Goal: Navigation & Orientation: Go to known website

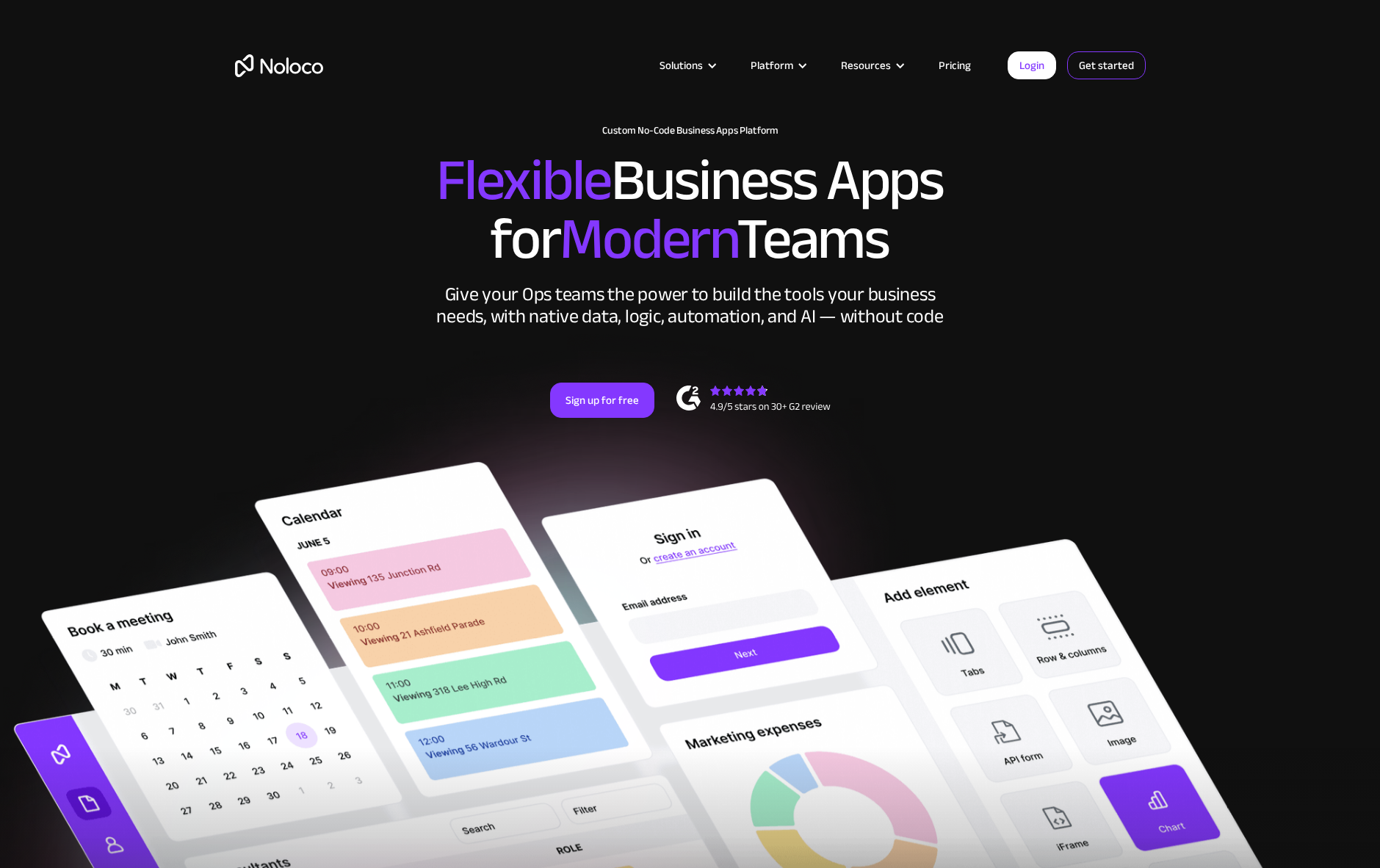
click at [0, 0] on link "Get started" at bounding box center [0, 0] width 0 height 0
click at [280, 79] on div "Solutions Use Cases Business Types Project Management Keep track of customers, …" at bounding box center [690, 80] width 940 height 86
click at [281, 64] on img "home" at bounding box center [279, 66] width 88 height 23
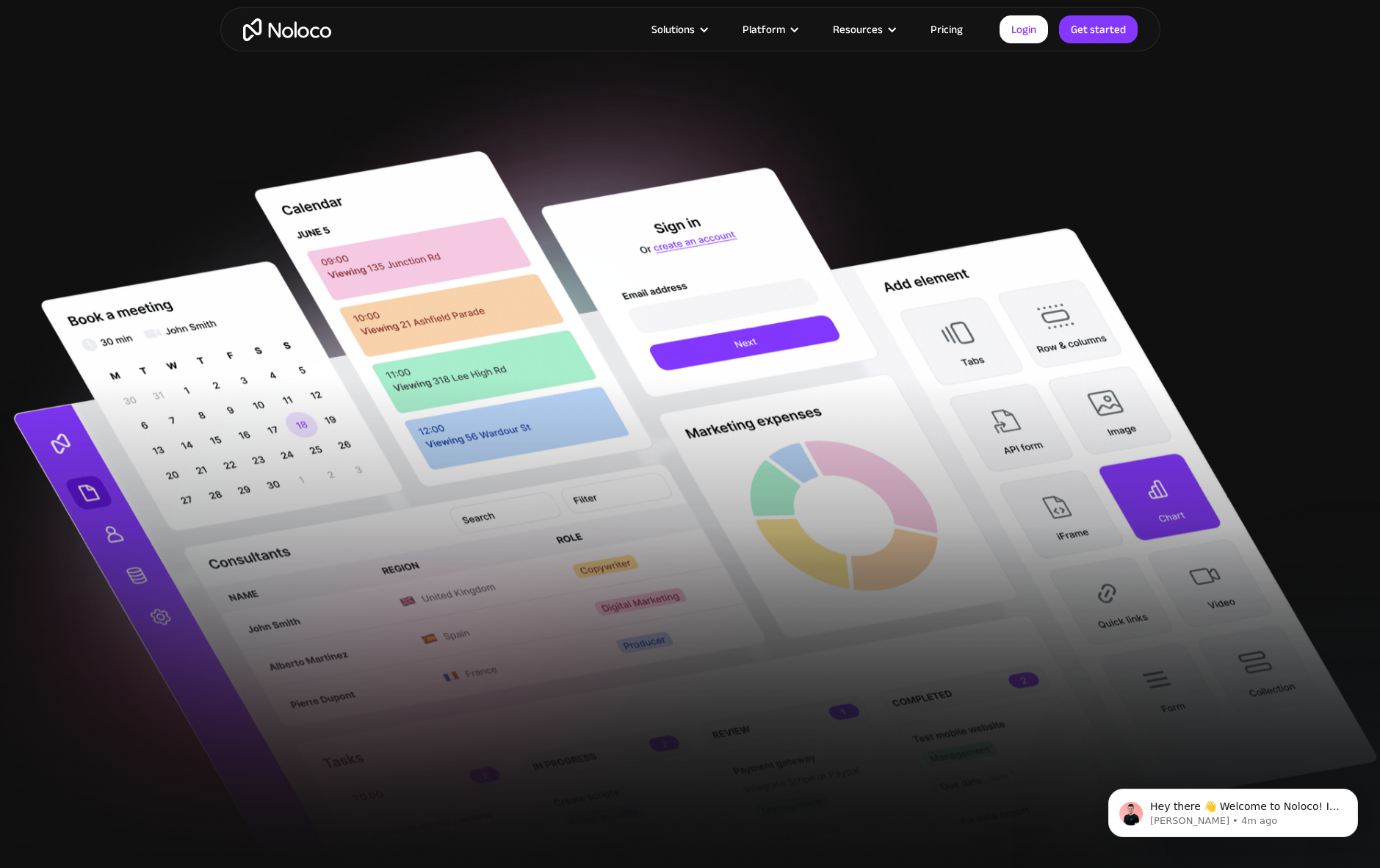
scroll to position [296, 0]
